Goal: Task Accomplishment & Management: Use online tool/utility

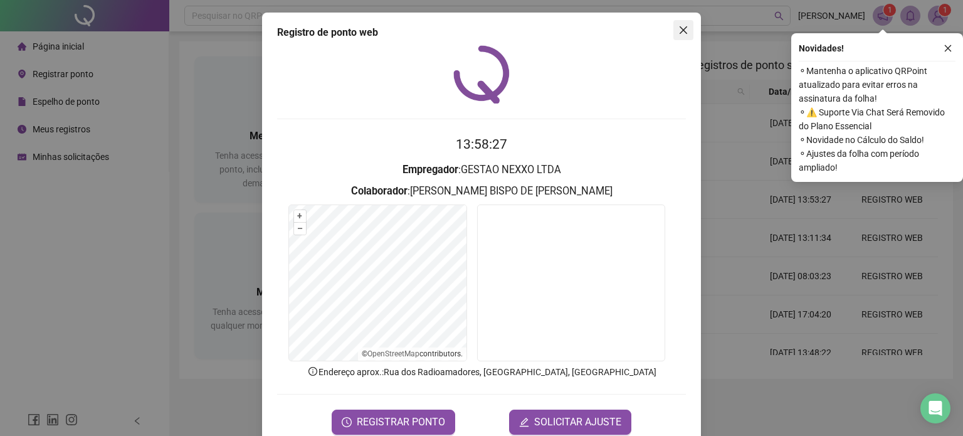
click at [679, 34] on icon "close" at bounding box center [684, 30] width 10 height 10
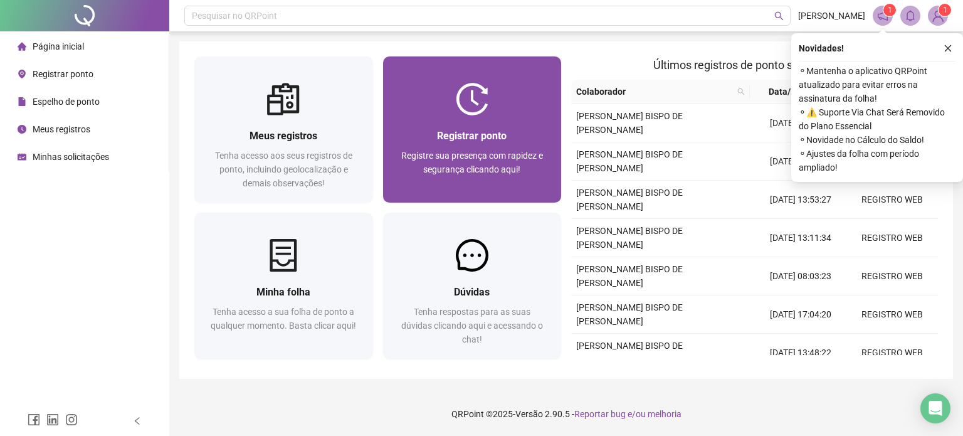
click at [512, 176] on div "Registre sua presença com rapidez e segurança clicando aqui!" at bounding box center [472, 169] width 149 height 41
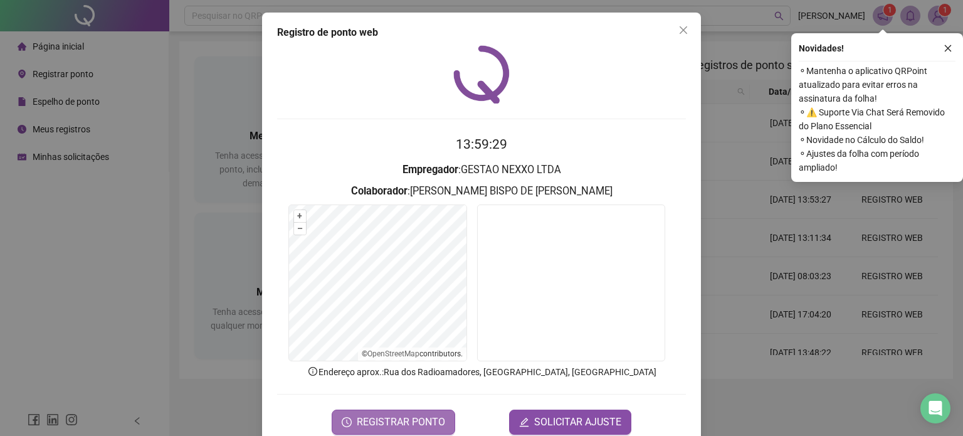
click at [401, 418] on span "REGISTRAR PONTO" at bounding box center [401, 422] width 88 height 15
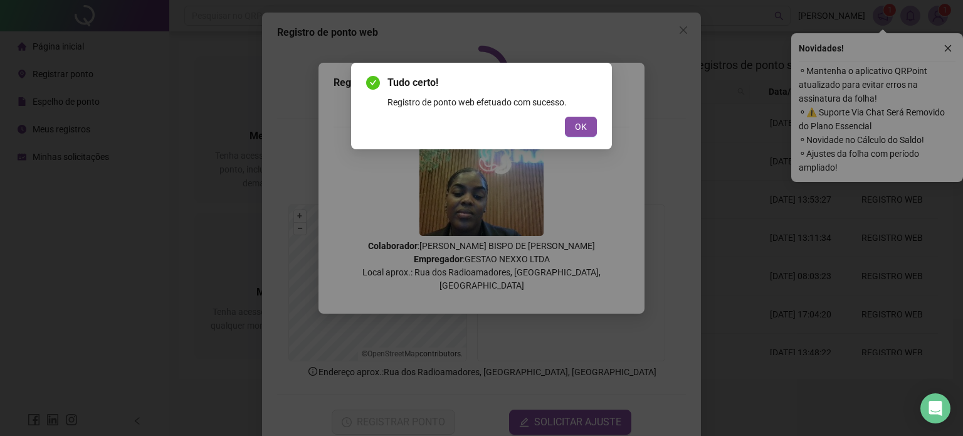
click at [500, 179] on div "Tudo certo! Registro de ponto web efetuado com sucesso. OK" at bounding box center [481, 218] width 963 height 436
click at [580, 134] on button "OK" at bounding box center [581, 127] width 32 height 20
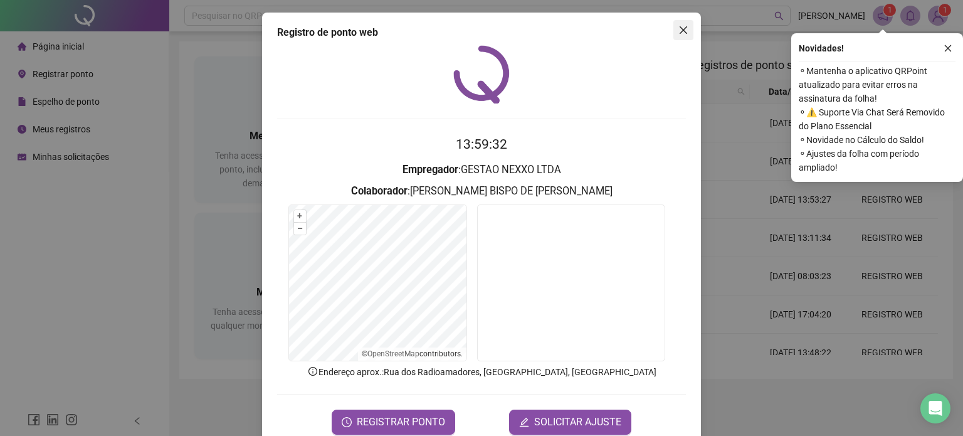
click at [687, 33] on span "Close" at bounding box center [684, 30] width 20 height 10
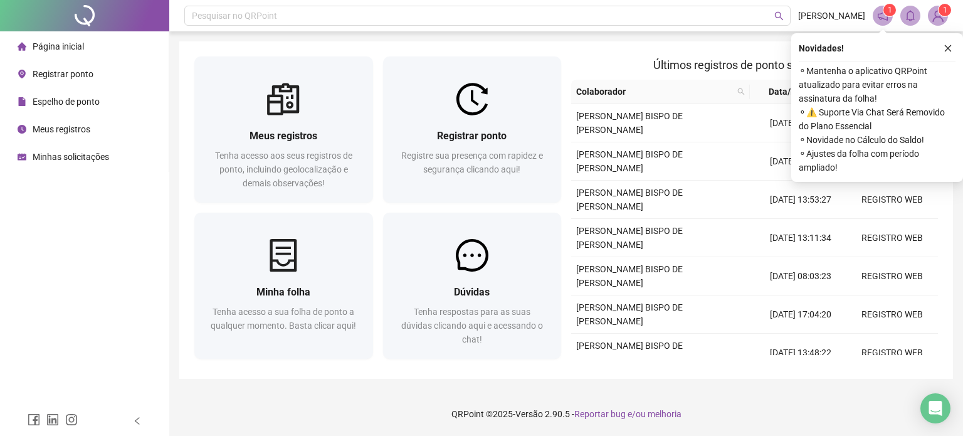
click at [70, 105] on span "Espelho de ponto" at bounding box center [66, 102] width 67 height 10
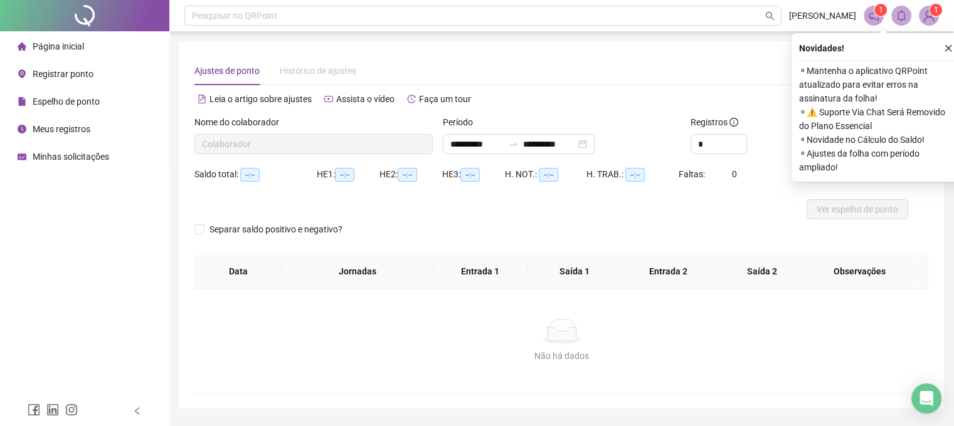
type input "**********"
